Goal: Task Accomplishment & Management: Complete application form

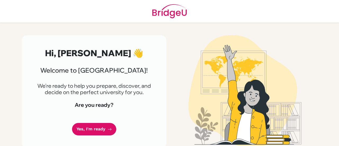
scroll to position [6, 0]
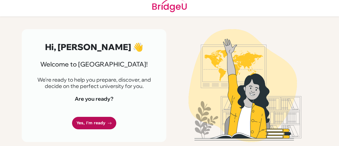
click at [98, 119] on link "Yes, I'm ready" at bounding box center [94, 123] width 44 height 12
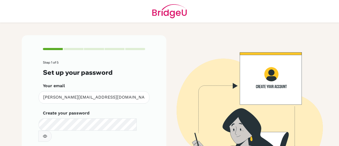
scroll to position [39, 0]
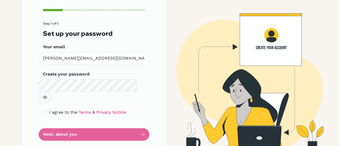
click at [75, 123] on form "Step 1 of 5 Set up your password Your email chelsea.whittaker@st-ignatius.com I…" at bounding box center [94, 81] width 102 height 119
click at [45, 110] on input "checkbox" at bounding box center [45, 112] width 4 height 4
checkbox input "true"
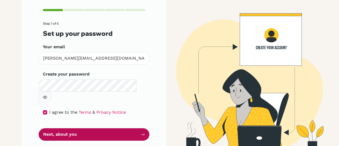
click at [53, 128] on button "Next, about you" at bounding box center [94, 134] width 111 height 12
